Goal: Information Seeking & Learning: Learn about a topic

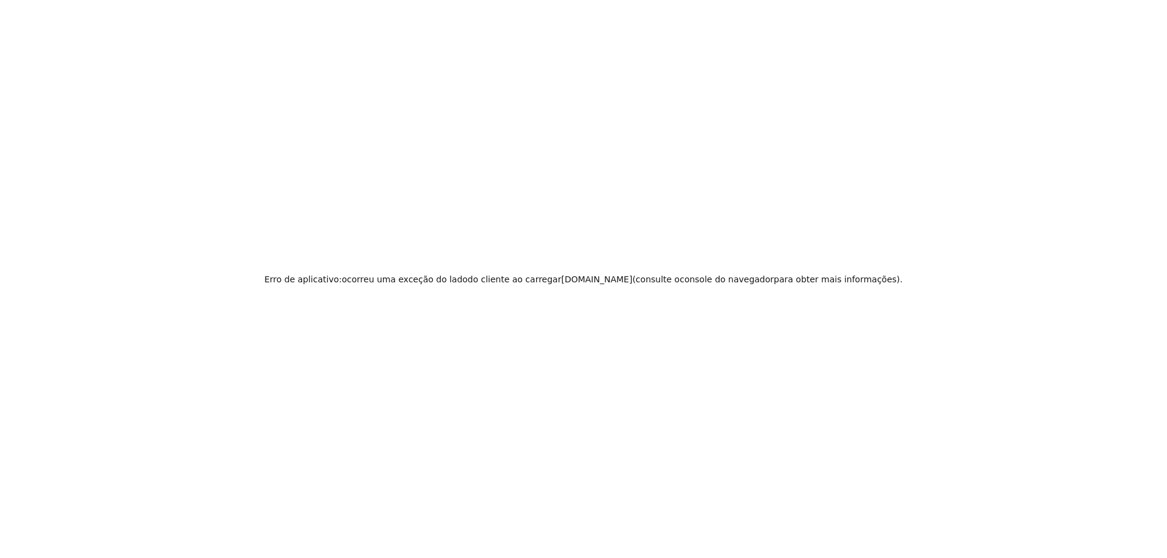
drag, startPoint x: 1166, startPoint y: 194, endPoint x: 1166, endPoint y: 262, distance: 68.1
click at [1157, 262] on html "Texto original Avalie a tradução O feedback vai ser usado para ajudar a melhora…" at bounding box center [583, 279] width 1167 height 558
click at [1157, 261] on html "Texto original Avalie a tradução O feedback vai ser usado para ajudar a melhora…" at bounding box center [583, 279] width 1167 height 558
